Goal: Task Accomplishment & Management: Manage account settings

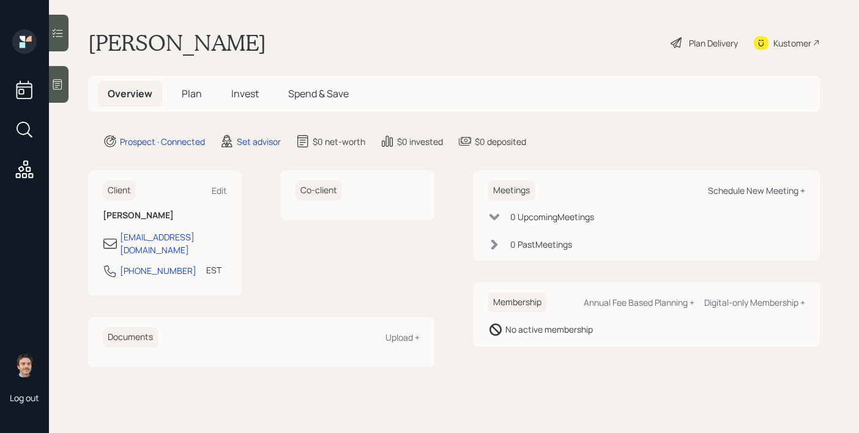
click at [733, 195] on div "Schedule New Meeting +" at bounding box center [756, 191] width 97 height 12
select select "round-[PERSON_NAME]"
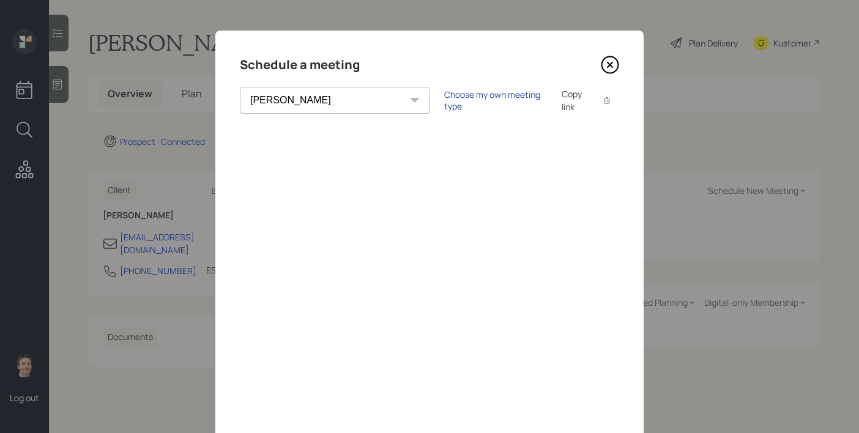
click at [444, 97] on div "Choose my own meeting type" at bounding box center [495, 100] width 103 height 23
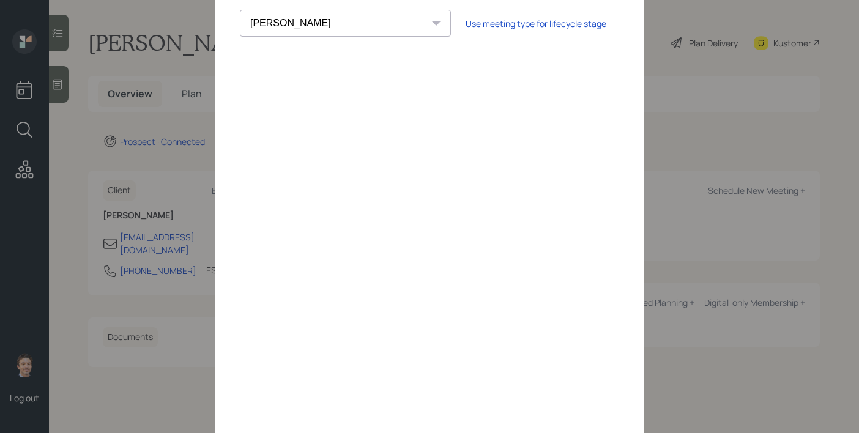
scroll to position [38, 0]
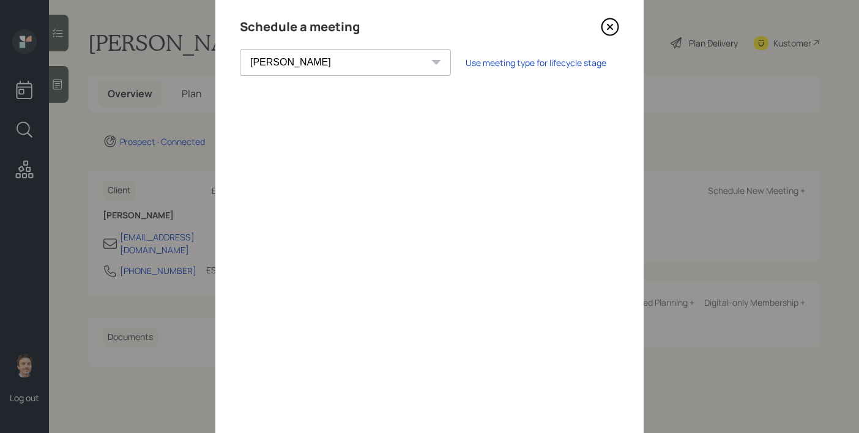
click at [614, 26] on icon at bounding box center [610, 27] width 18 height 18
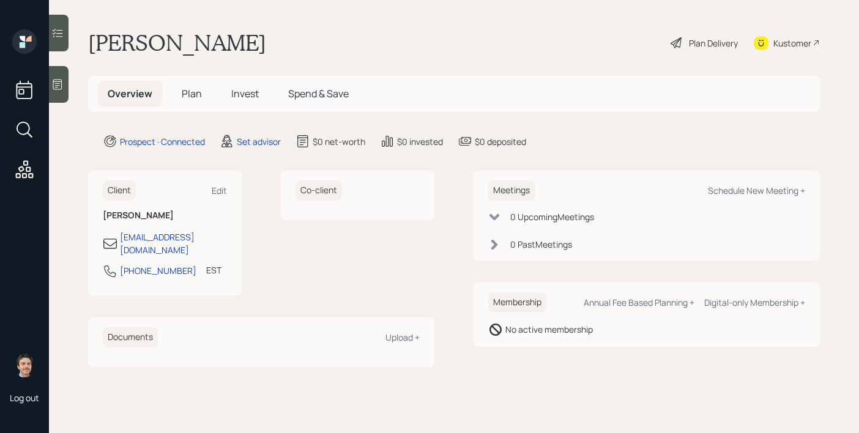
click at [66, 88] on div at bounding box center [59, 84] width 20 height 37
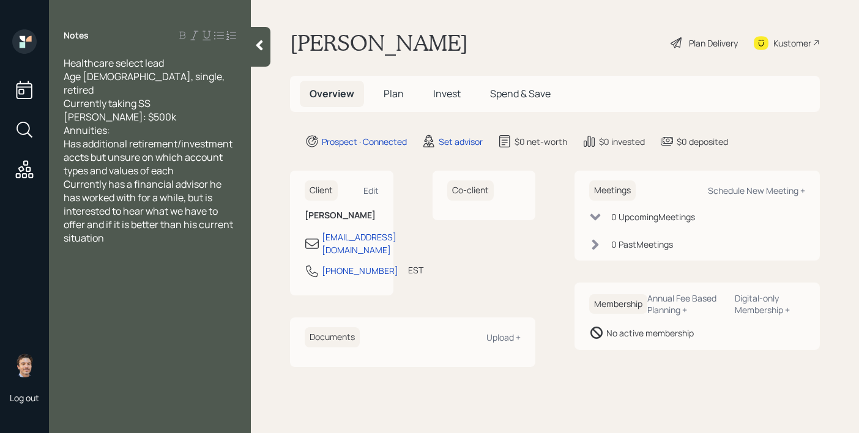
click at [154, 124] on div "Annuities:" at bounding box center [150, 130] width 173 height 13
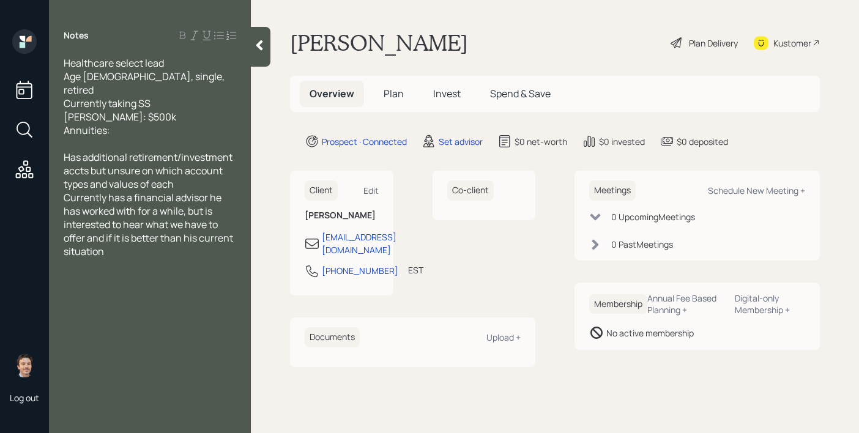
click at [256, 58] on div at bounding box center [261, 47] width 20 height 40
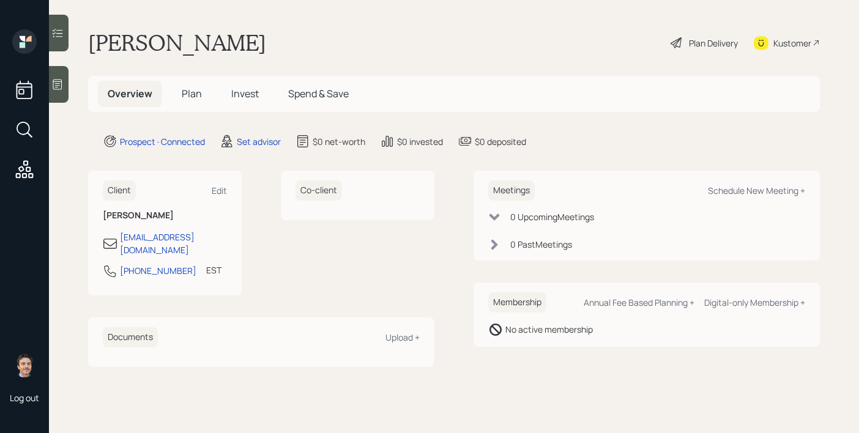
click at [61, 81] on icon at bounding box center [57, 85] width 9 height 10
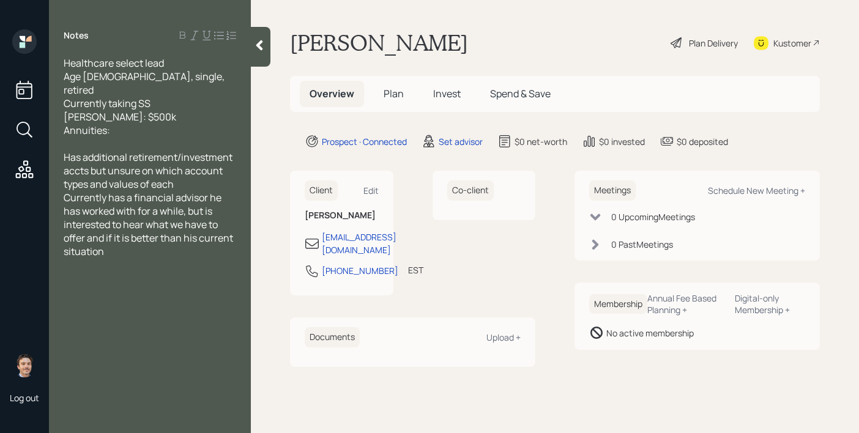
click at [253, 47] on div at bounding box center [261, 47] width 20 height 40
